Goal: Task Accomplishment & Management: Complete application form

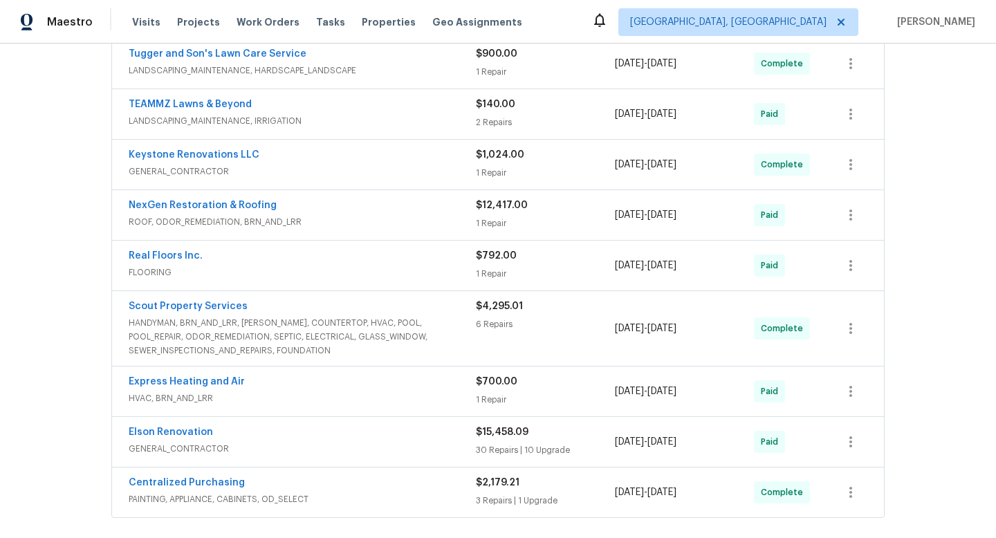
scroll to position [668, 0]
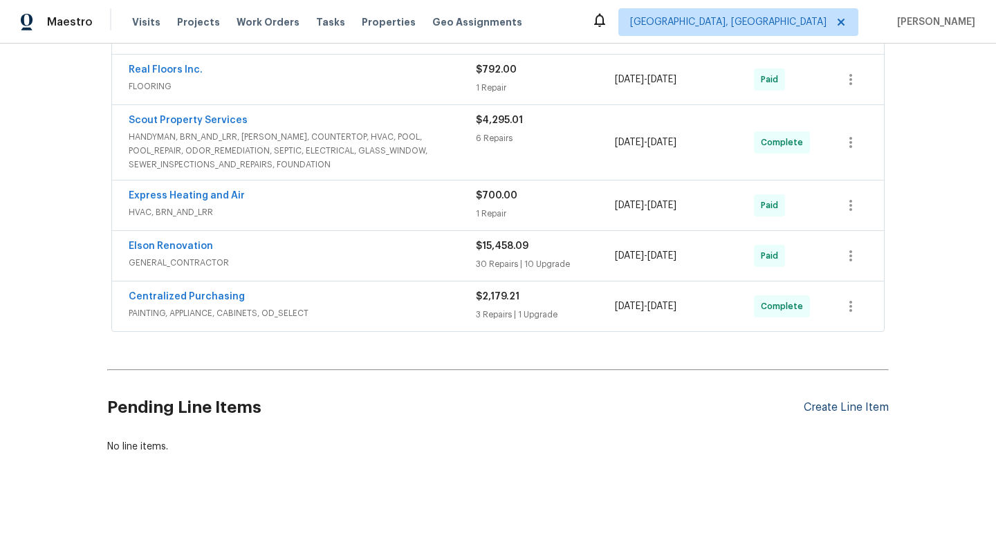
click at [844, 401] on div "Create Line Item" at bounding box center [845, 407] width 85 height 13
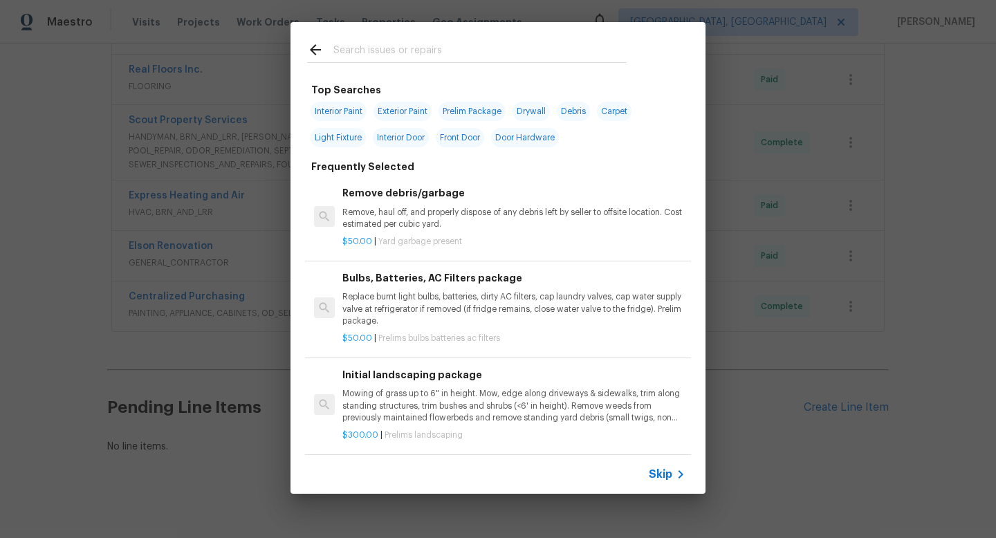
click at [458, 53] on input "text" at bounding box center [479, 51] width 293 height 21
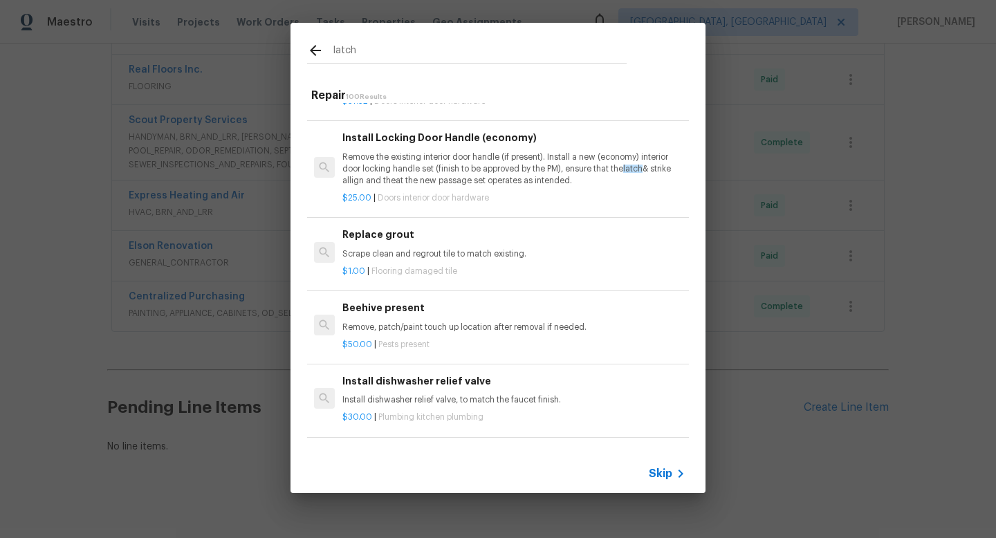
scroll to position [1232, 0]
click at [398, 50] on input "latch" at bounding box center [479, 52] width 293 height 21
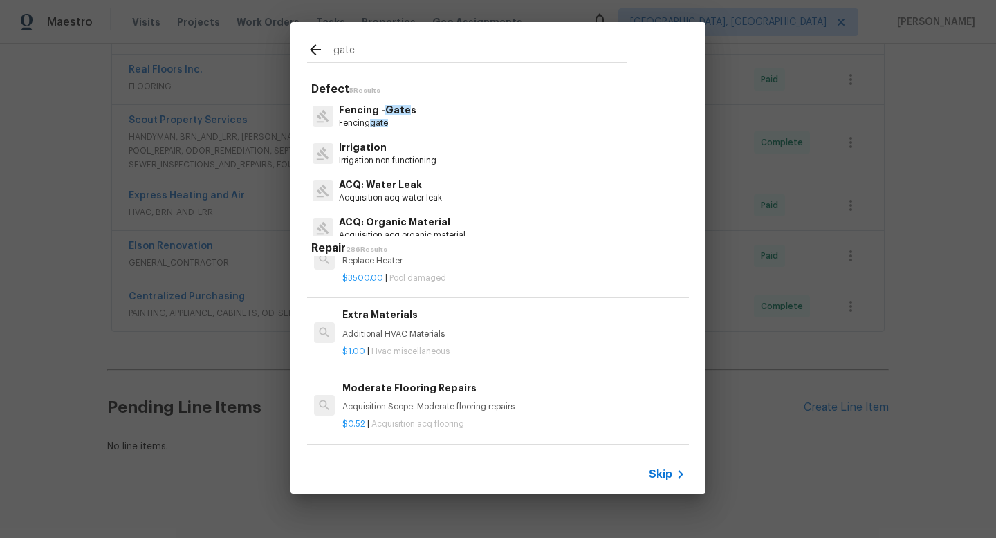
scroll to position [2331, 0]
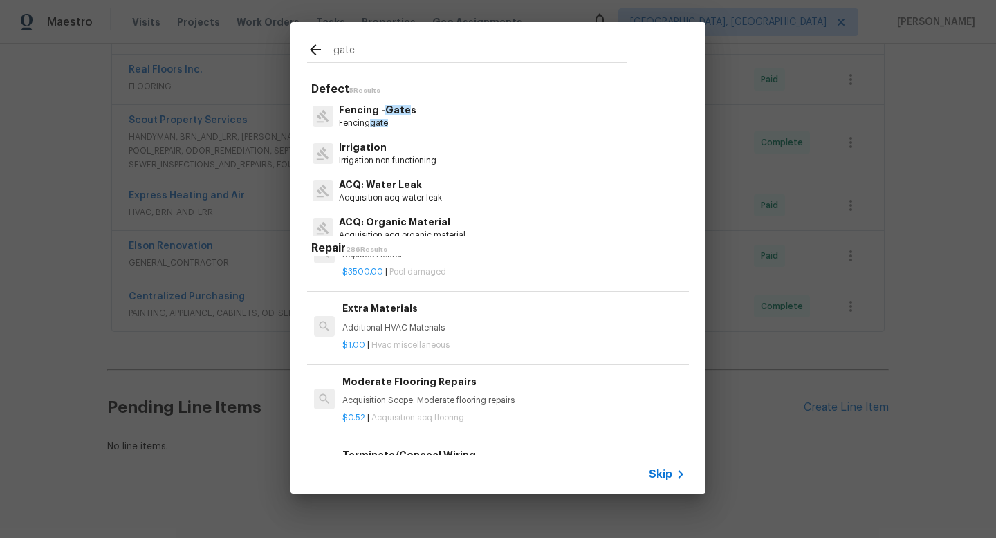
click at [402, 48] on input "gate" at bounding box center [479, 51] width 293 height 21
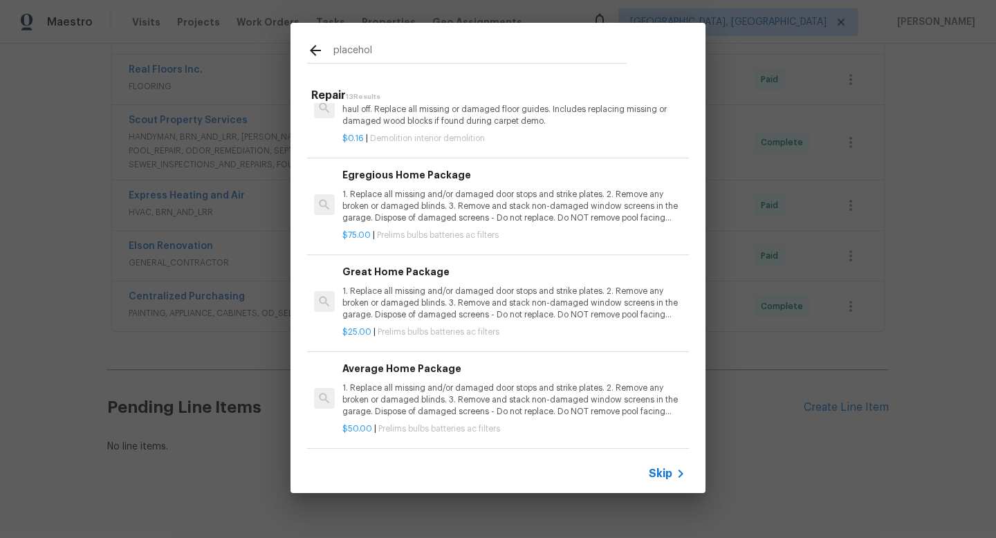
scroll to position [832, 0]
type input "placeholder"
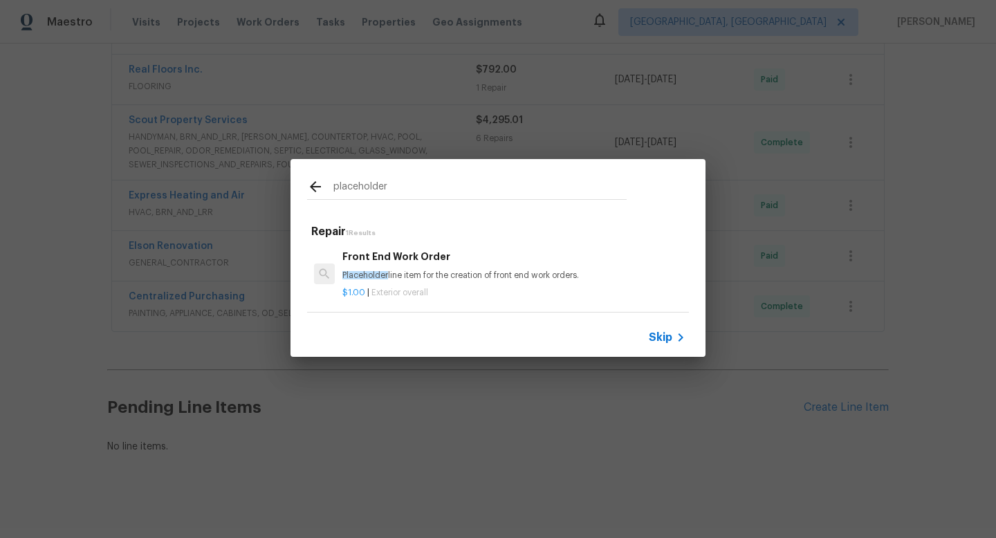
scroll to position [2, 0]
click at [440, 271] on p "Placeholder line item for the creation of front end work orders." at bounding box center [513, 276] width 343 height 12
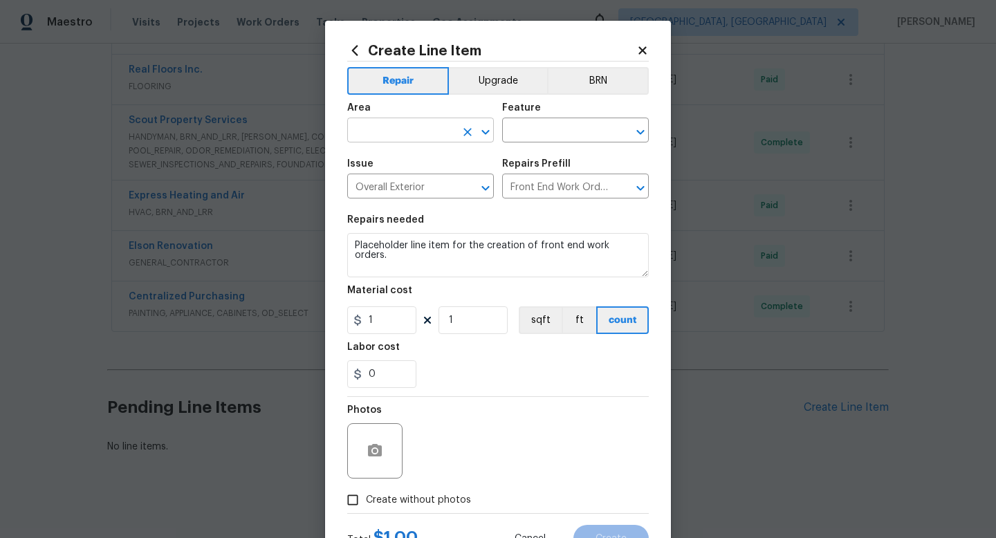
click at [435, 127] on input "text" at bounding box center [401, 131] width 108 height 21
click at [432, 181] on li "Exterior Overall" at bounding box center [420, 185] width 147 height 23
type input "Exterior Overall"
click at [557, 132] on input "text" at bounding box center [556, 131] width 108 height 21
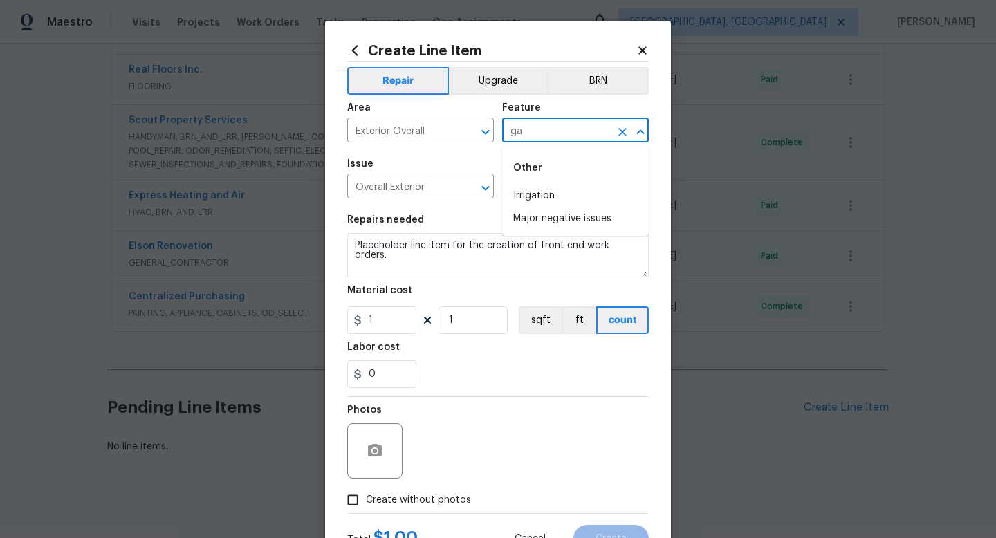
type input "g"
type input "s"
type input "e"
click at [550, 241] on li "Overall" at bounding box center [575, 252] width 147 height 23
type input "Overall"
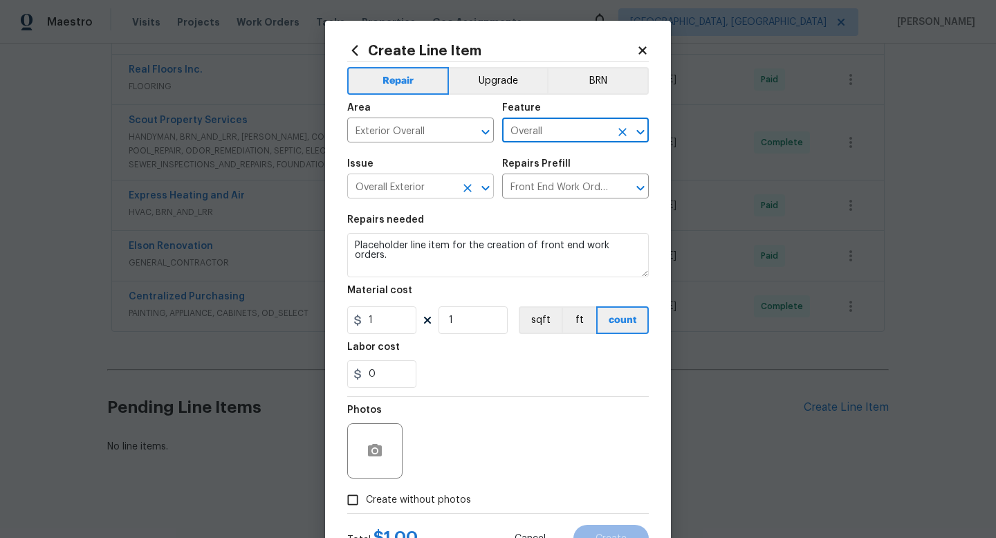
click at [432, 190] on input "Overall Exterior" at bounding box center [401, 187] width 108 height 21
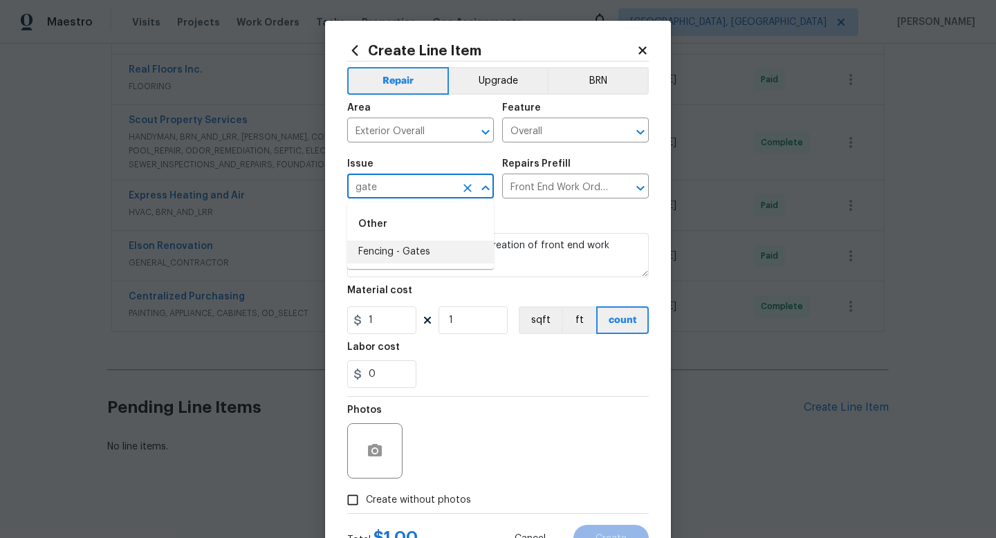
click at [432, 254] on li "Fencing - Gates" at bounding box center [420, 252] width 147 height 23
type input "Fencing - Gates"
click at [545, 180] on input "text" at bounding box center [556, 187] width 108 height 21
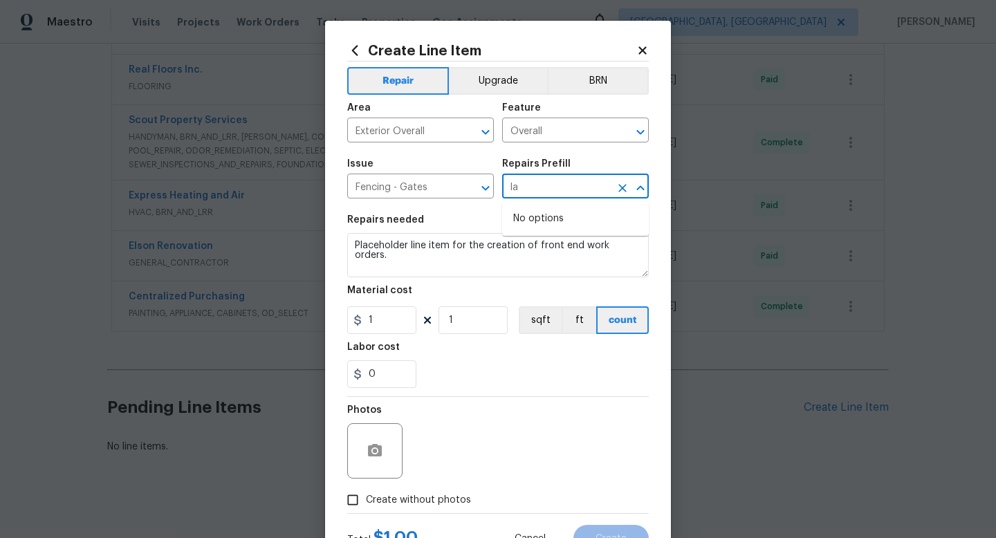
type input "l"
click at [467, 192] on icon "Clear" at bounding box center [467, 188] width 14 height 14
type input "place"
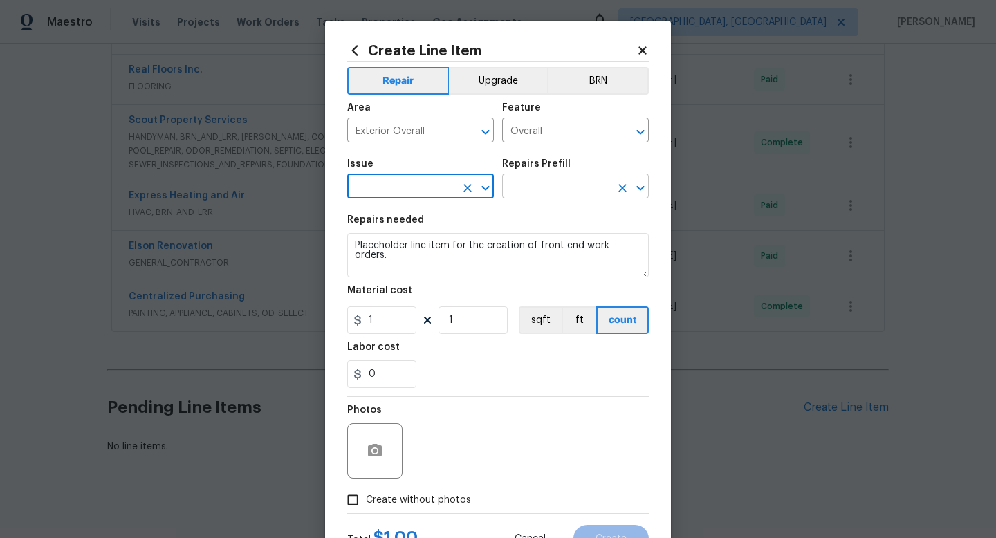
click at [557, 185] on input "text" at bounding box center [556, 187] width 108 height 21
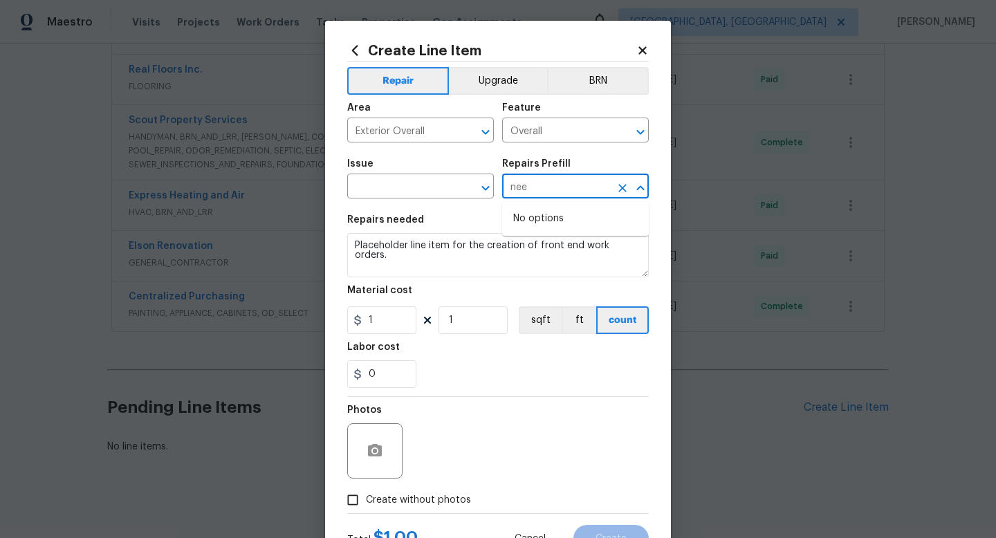
type input "need"
click at [355, 52] on icon at bounding box center [355, 50] width 6 height 10
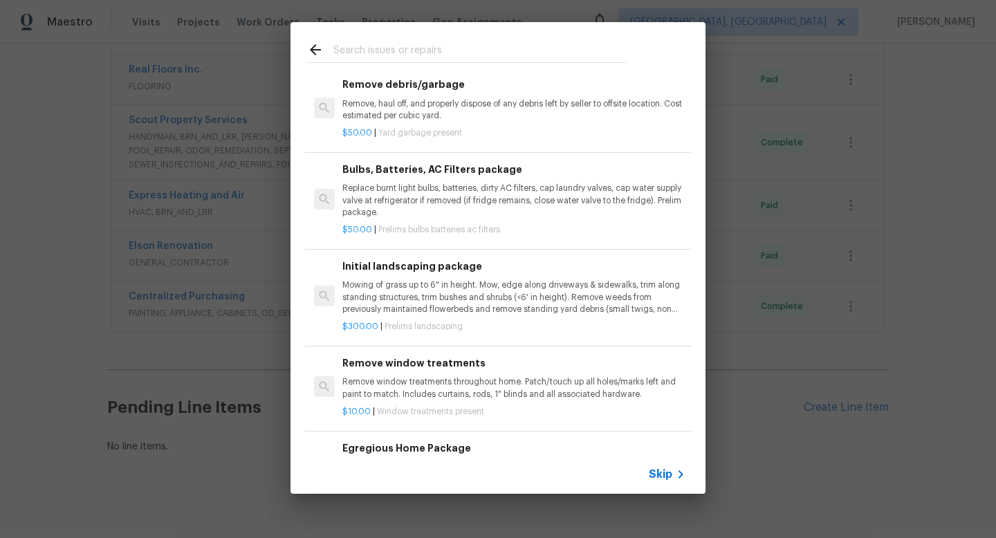
scroll to position [120, 0]
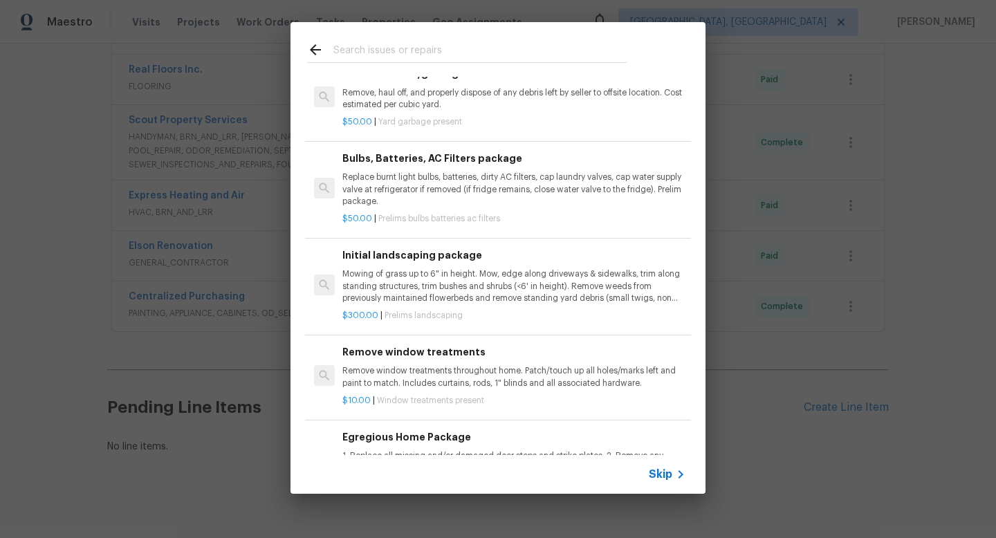
click at [438, 57] on input "text" at bounding box center [479, 51] width 293 height 21
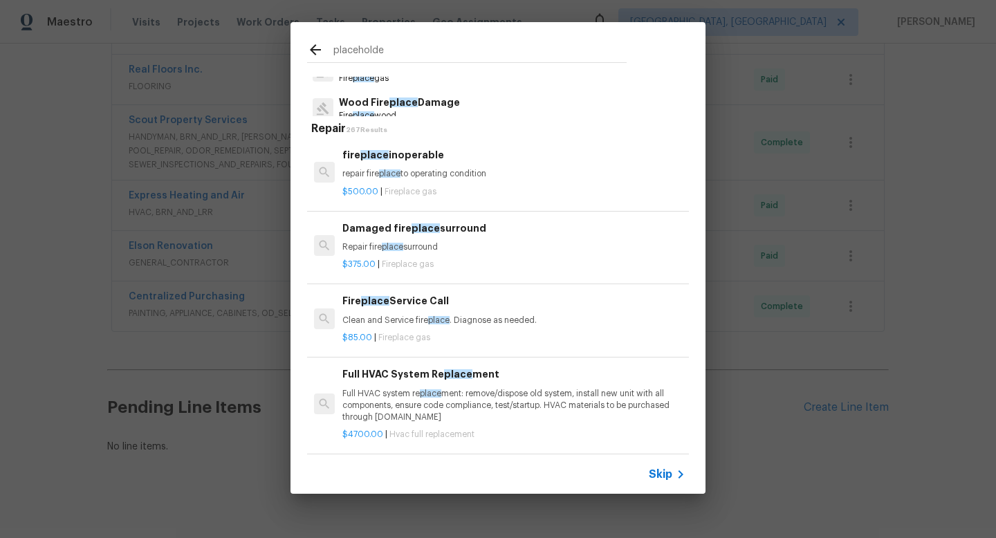
type input "placeholder"
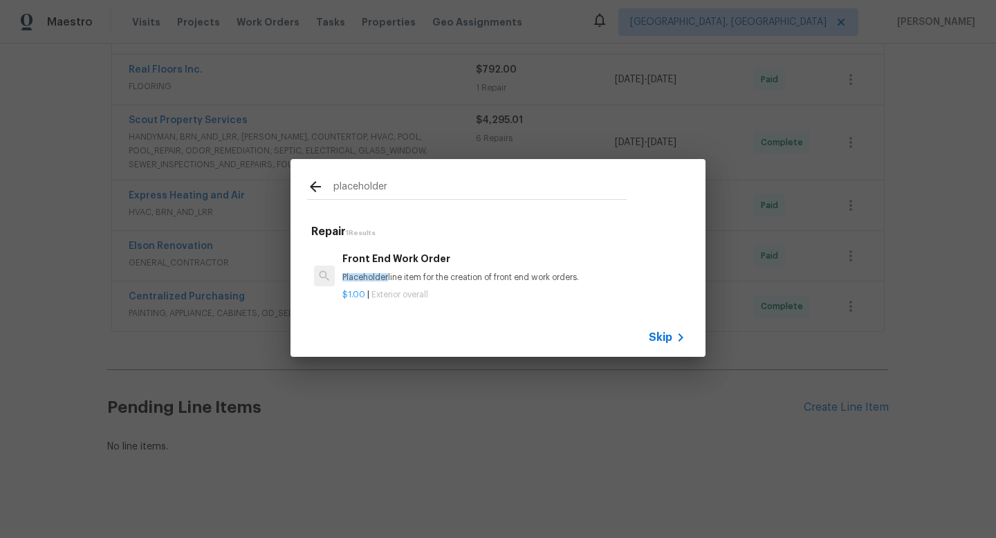
scroll to position [0, 0]
click at [431, 281] on p "Placeholder line item for the creation of front end work orders." at bounding box center [513, 278] width 343 height 12
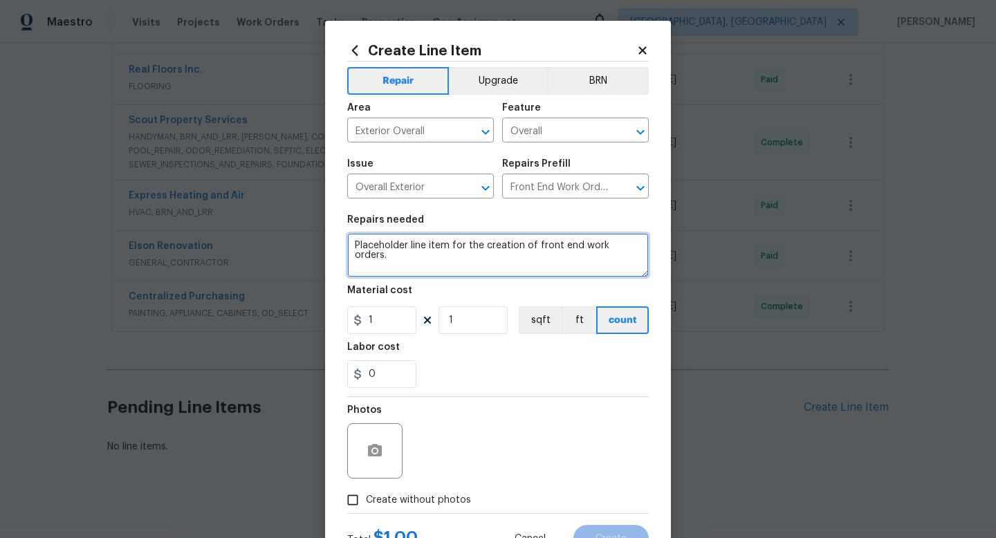
click at [439, 256] on textarea "Placeholder line item for the creation of front end work orders." at bounding box center [497, 255] width 301 height 44
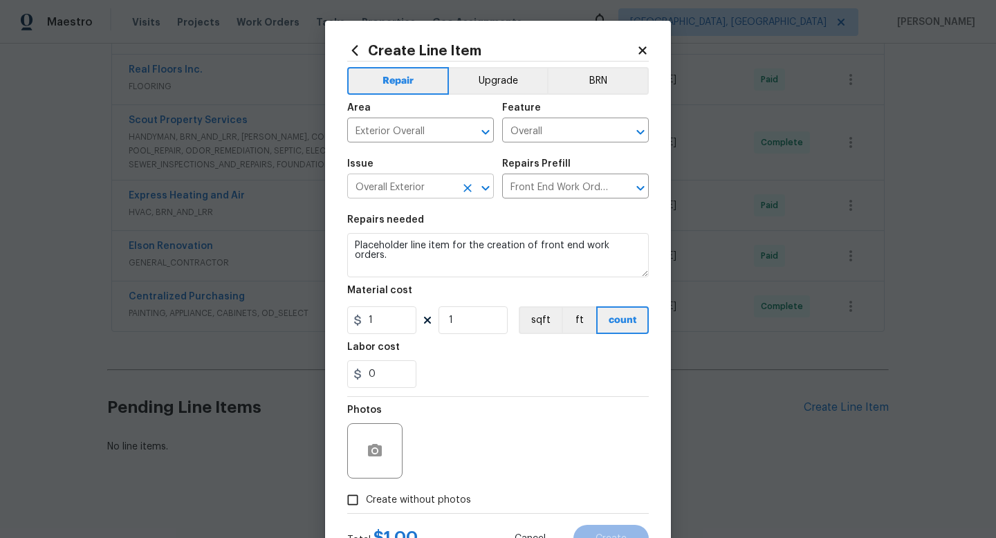
click at [427, 191] on input "Overall Exterior" at bounding box center [401, 187] width 108 height 21
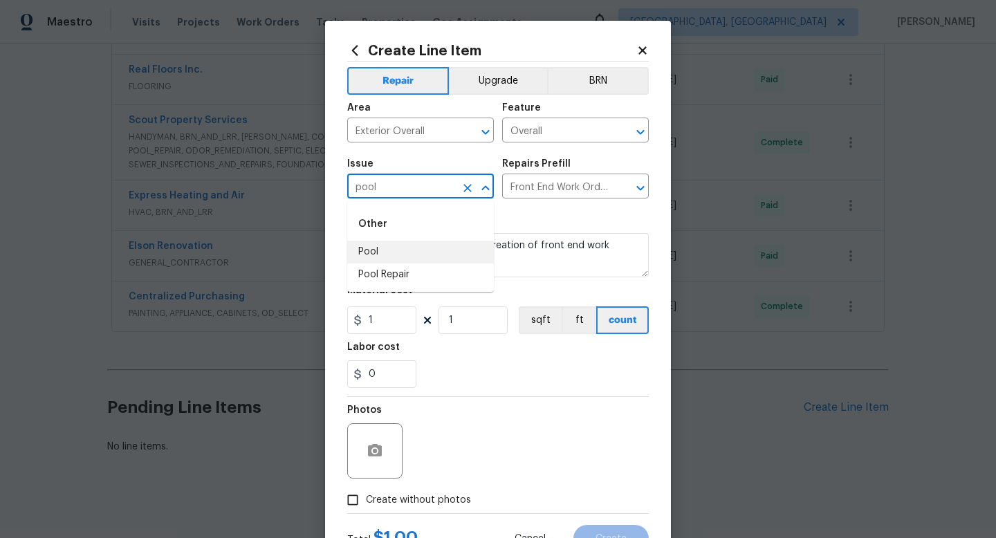
click at [407, 248] on li "Pool" at bounding box center [420, 252] width 147 height 23
type input "Pool"
click at [521, 186] on input "text" at bounding box center [556, 187] width 108 height 21
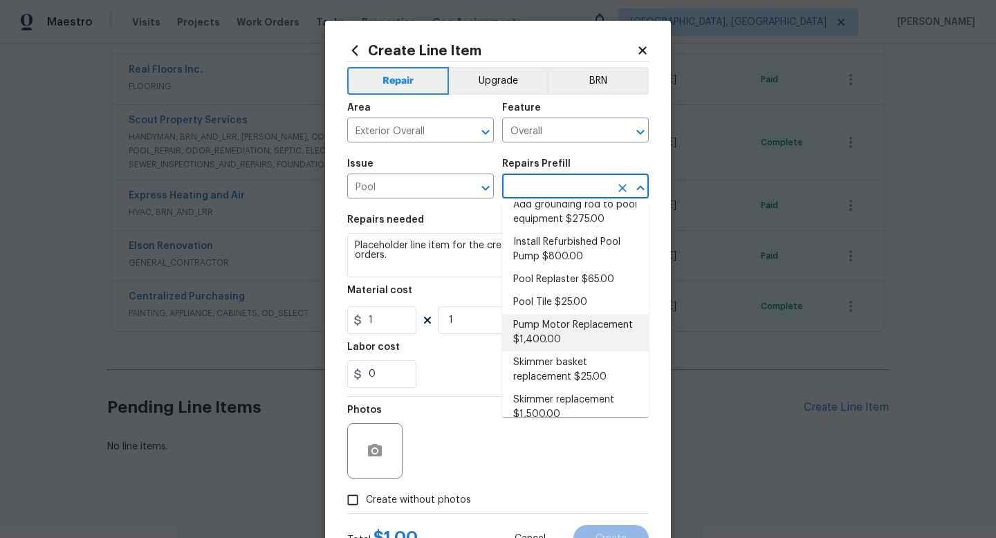
scroll to position [51, 0]
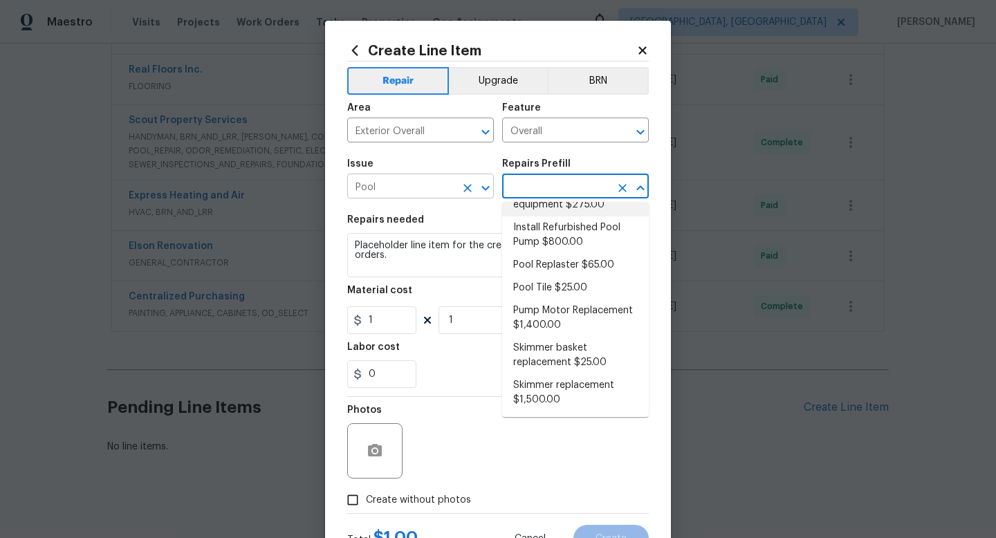
click at [426, 185] on input "Pool" at bounding box center [401, 187] width 108 height 21
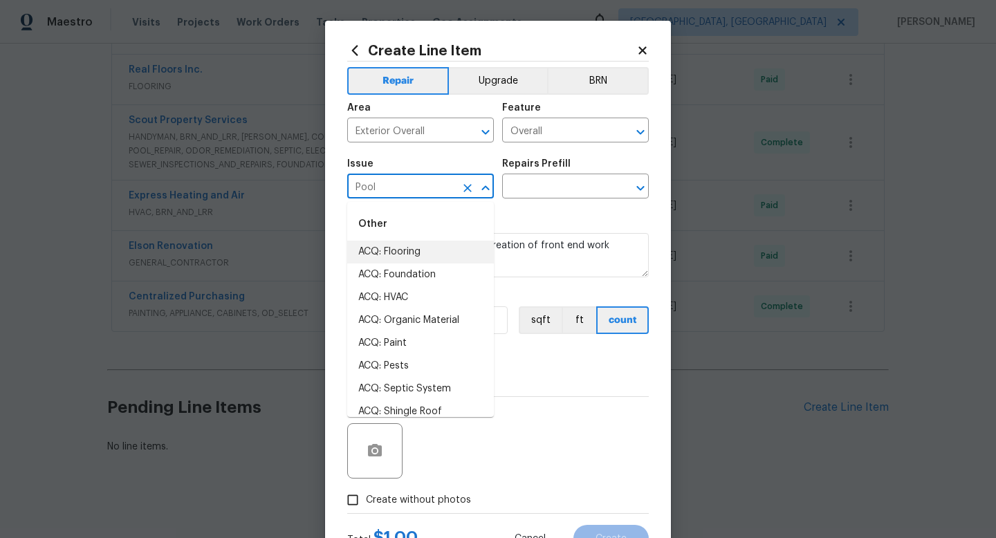
click at [426, 185] on input "Pool" at bounding box center [401, 187] width 108 height 21
click at [351, 50] on icon at bounding box center [354, 50] width 15 height 15
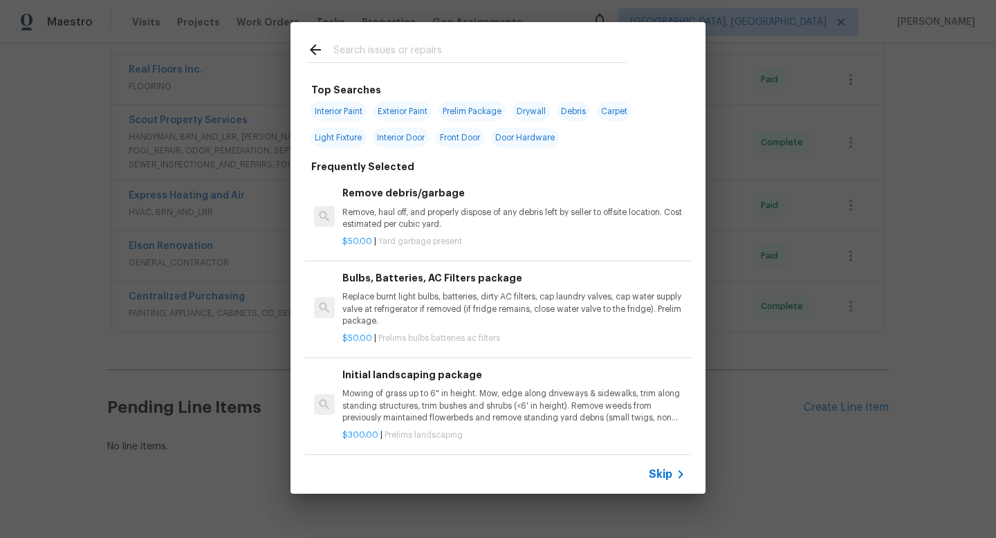
click at [430, 53] on input "text" at bounding box center [479, 51] width 293 height 21
type input "placehol"
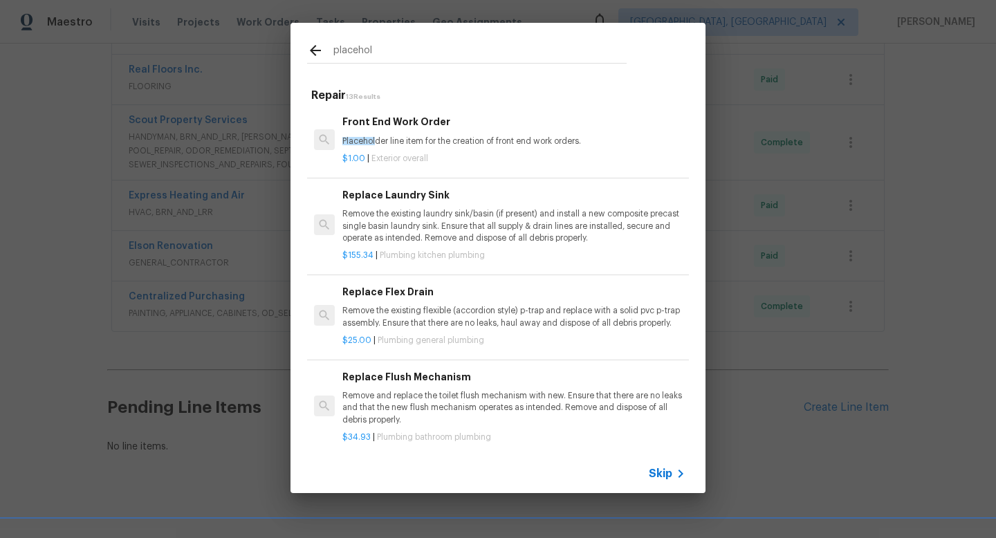
click at [425, 149] on div "$1.00 | Exterior overall" at bounding box center [513, 155] width 343 height 17
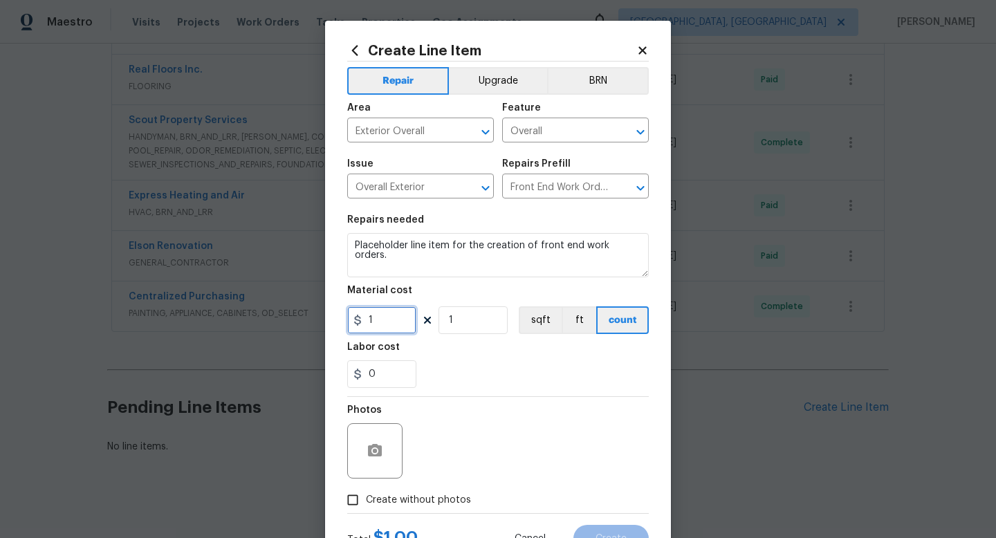
click at [390, 323] on input "1" at bounding box center [381, 320] width 69 height 28
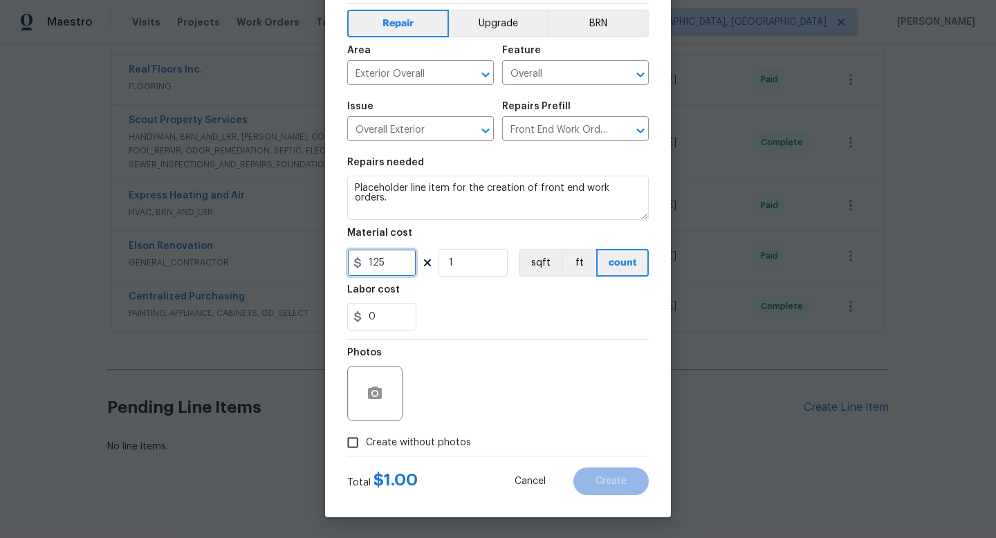
type input "125"
click at [353, 445] on input "Create without photos" at bounding box center [352, 442] width 26 height 26
checkbox input "true"
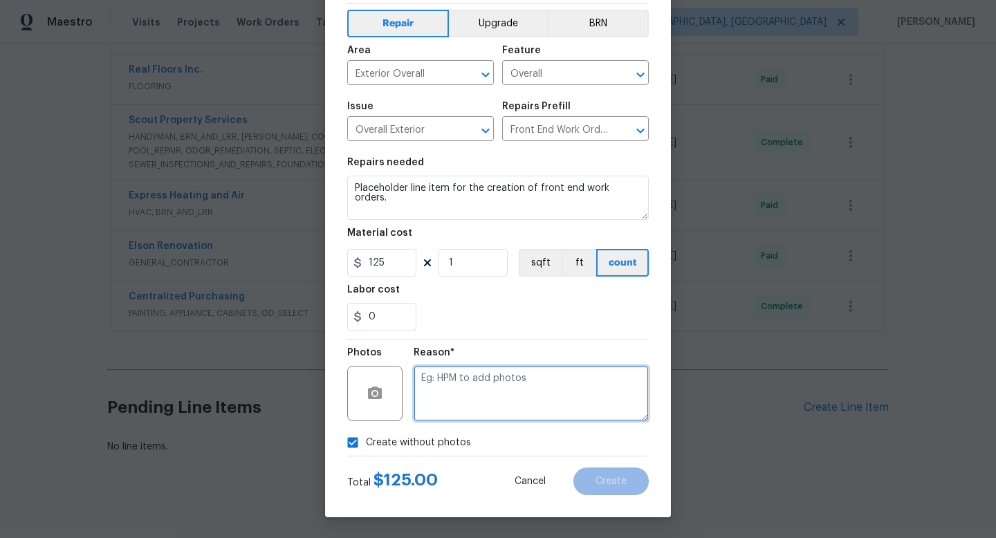
click at [458, 402] on textarea at bounding box center [530, 393] width 235 height 55
type textarea "TP to upload"
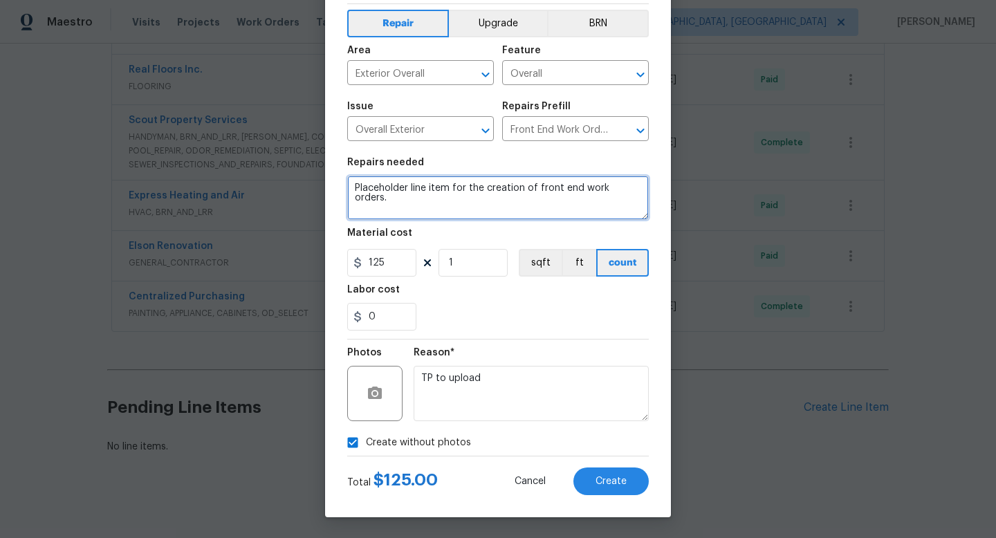
click at [438, 208] on textarea "Placeholder line item for the creation of front end work orders." at bounding box center [497, 198] width 301 height 44
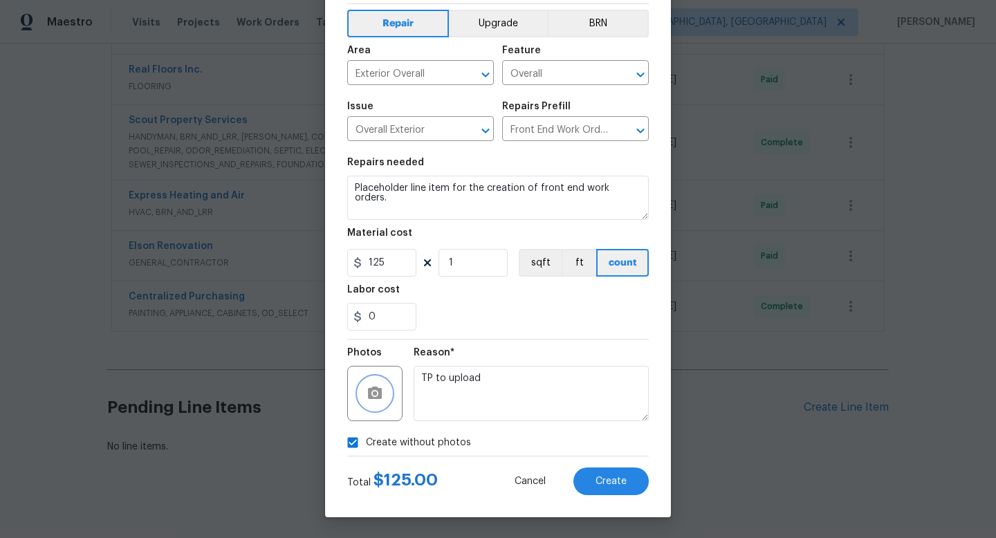
click at [390, 389] on button "button" at bounding box center [374, 393] width 33 height 33
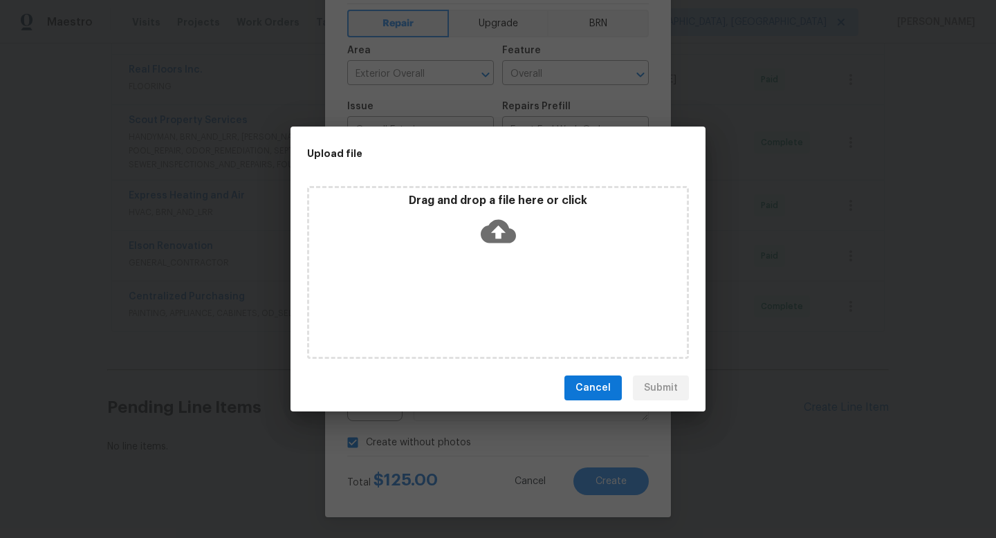
click at [496, 227] on icon at bounding box center [498, 231] width 35 height 35
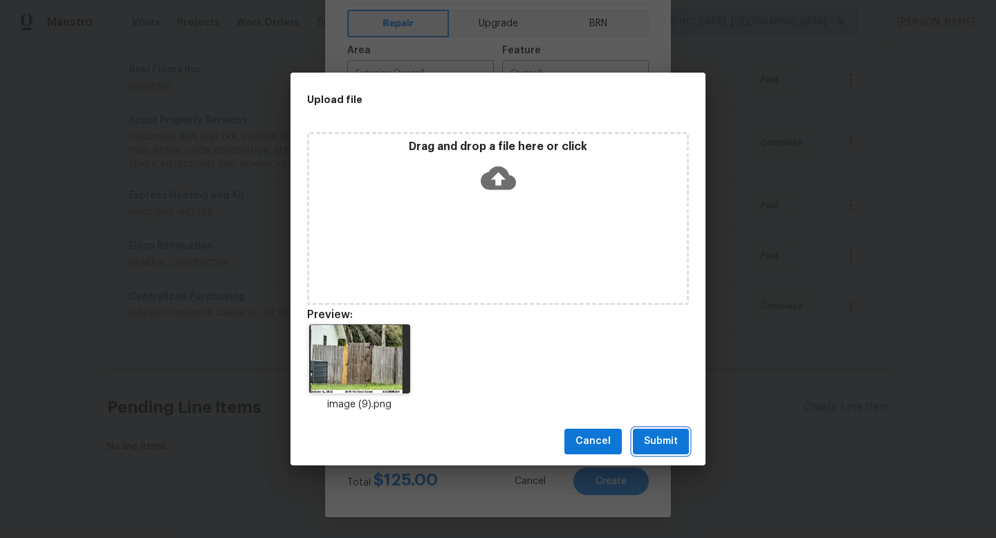
click at [664, 438] on span "Submit" at bounding box center [661, 441] width 34 height 17
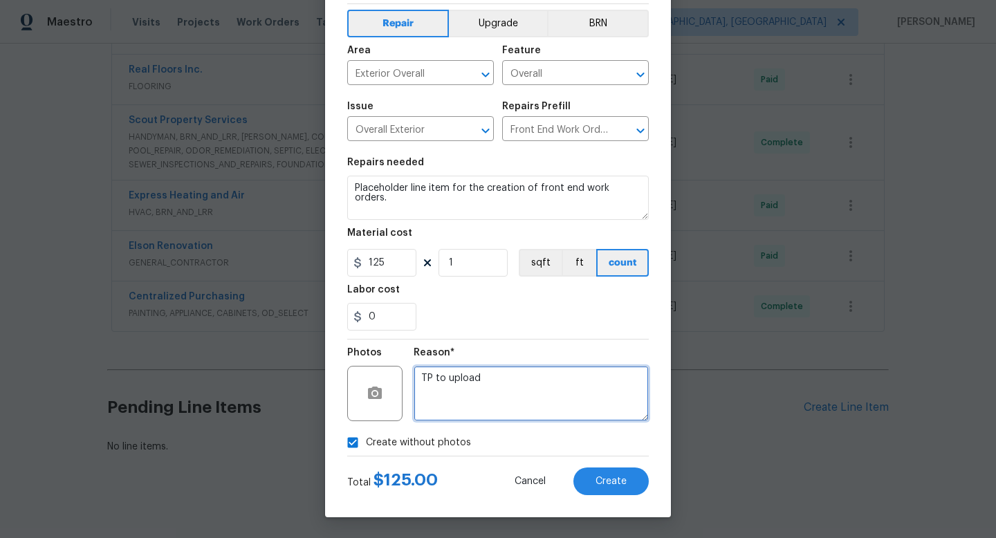
click at [537, 387] on textarea "TP to upload" at bounding box center [530, 393] width 235 height 55
checkbox input "false"
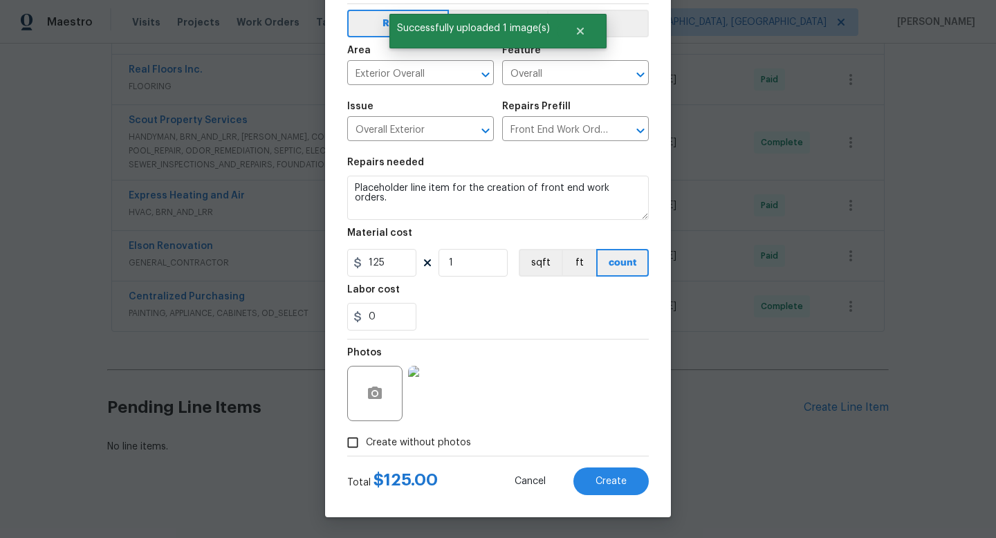
scroll to position [45, 0]
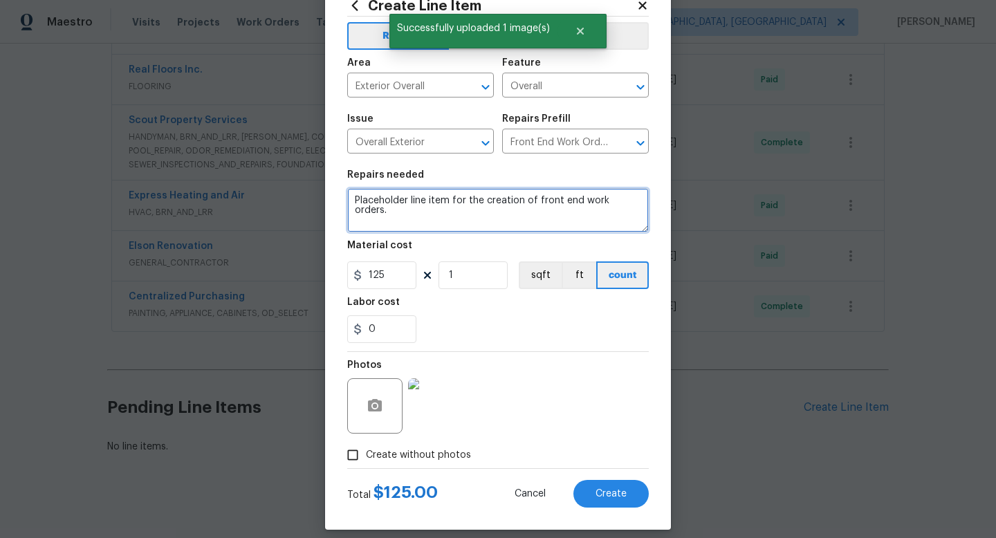
click at [409, 210] on textarea "Placeholder line item for the creation of front end work orders." at bounding box center [497, 210] width 301 height 44
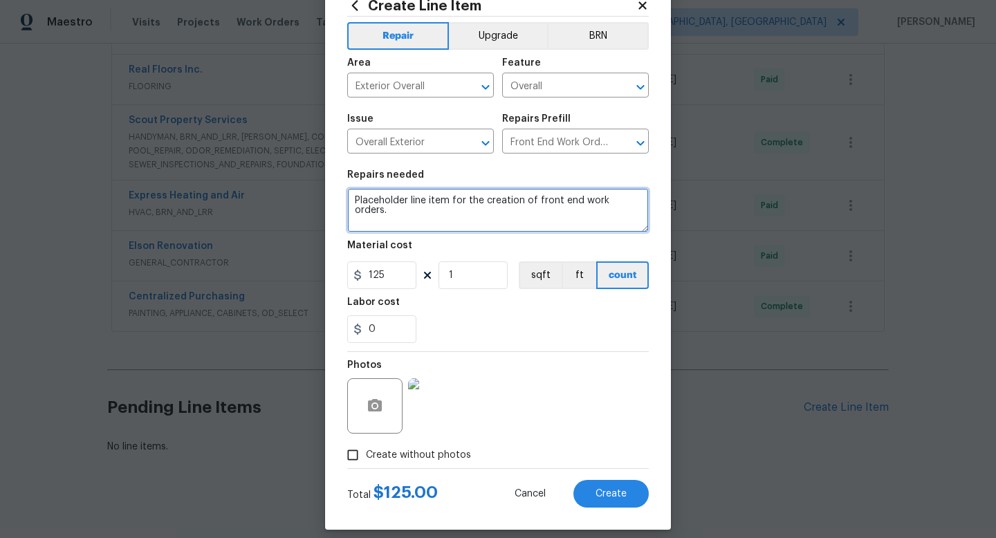
click at [409, 210] on textarea "Placeholder line item for the creation of front end work orders." at bounding box center [497, 210] width 301 height 44
click at [500, 216] on textarea at bounding box center [497, 210] width 301 height 44
paste textarea "removing and reinstalling the lock will be a separate person used as I will nee…"
click at [434, 198] on textarea "As you requested removing and reinstalling the lock will be a separate person u…" at bounding box center [497, 210] width 301 height 44
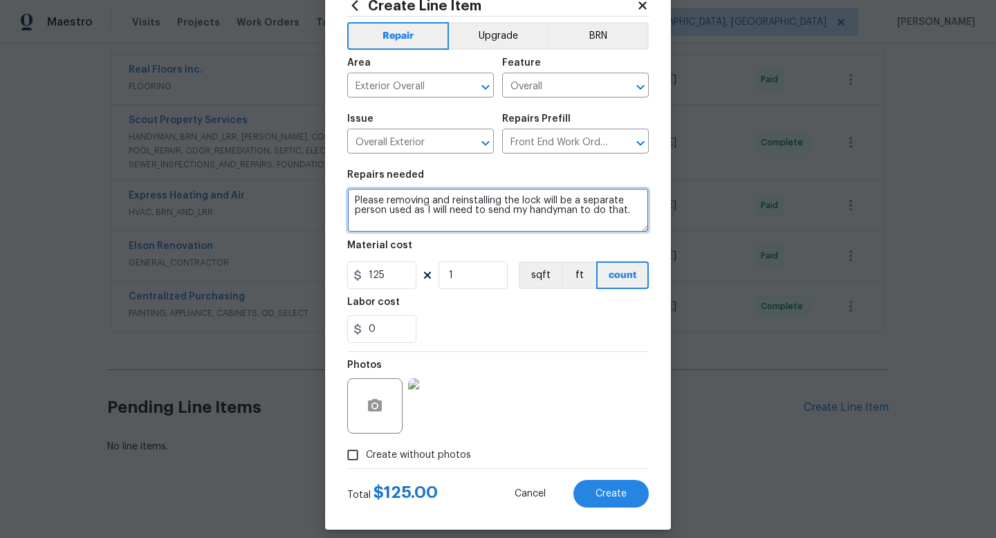
click at [432, 200] on textarea "Please removing and reinstalling the lock will be a separate person used as I w…" at bounding box center [497, 210] width 301 height 44
click at [516, 199] on textarea "Please remove and reinstall the lock will be a separate person used as I will n…" at bounding box center [497, 210] width 301 height 44
type textarea "Please remove and reinstall the lock as discussed"
